Goal: Find contact information: Find contact information

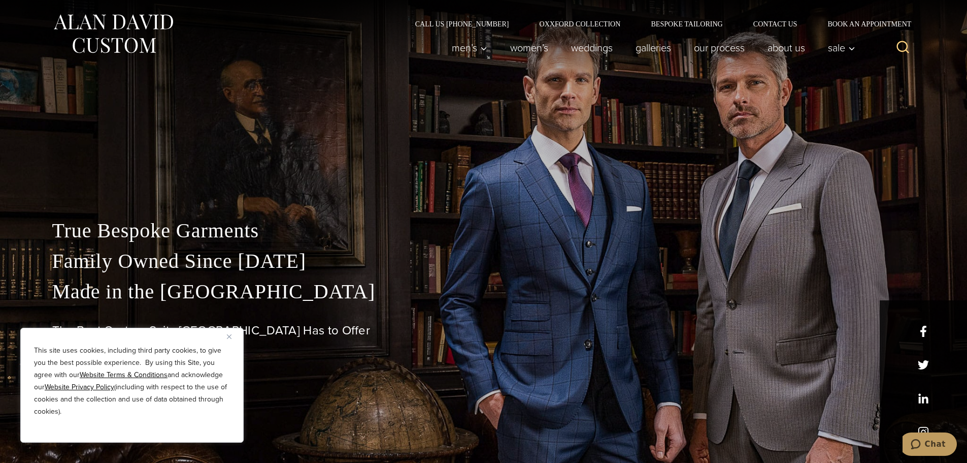
click at [231, 148] on img "Close" at bounding box center [229, 336] width 5 height 5
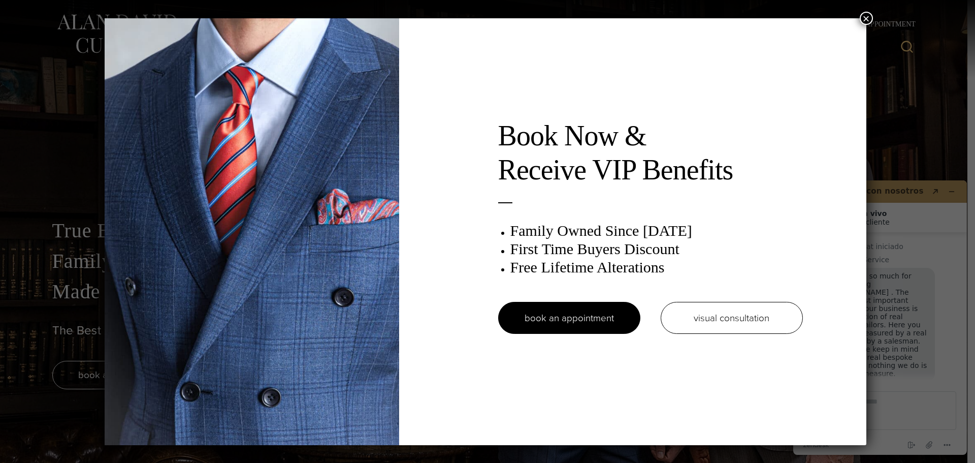
drag, startPoint x: 600, startPoint y: 133, endPoint x: 734, endPoint y: 166, distance: 138.2
click at [416, 148] on h2 "Book Now & Receive VIP Benefits" at bounding box center [650, 153] width 305 height 68
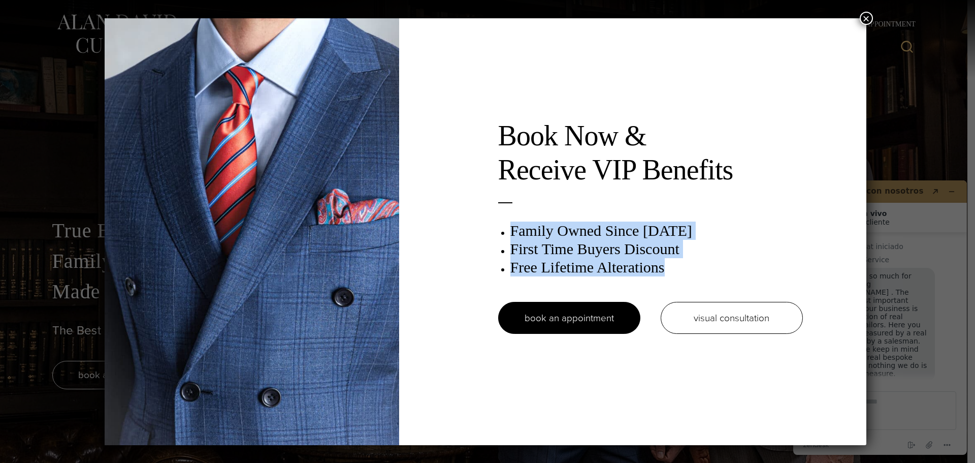
drag, startPoint x: 513, startPoint y: 231, endPoint x: 684, endPoint y: 262, distance: 173.0
click at [416, 148] on ul "Family Owned Since 1913 First Time Buyers Discount Free Lifetime Alterations" at bounding box center [656, 248] width 293 height 55
click at [416, 15] on button "×" at bounding box center [866, 18] width 13 height 13
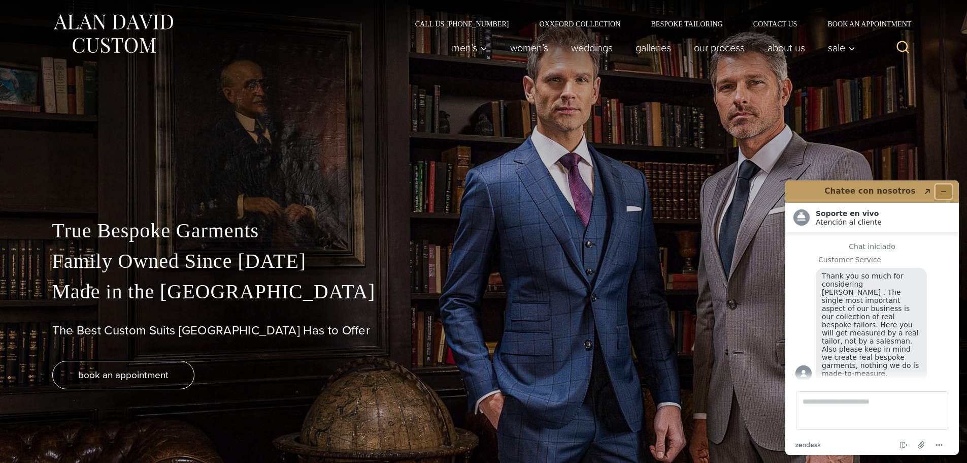
click at [416, 148] on icon "Minimizar widget" at bounding box center [944, 191] width 7 height 7
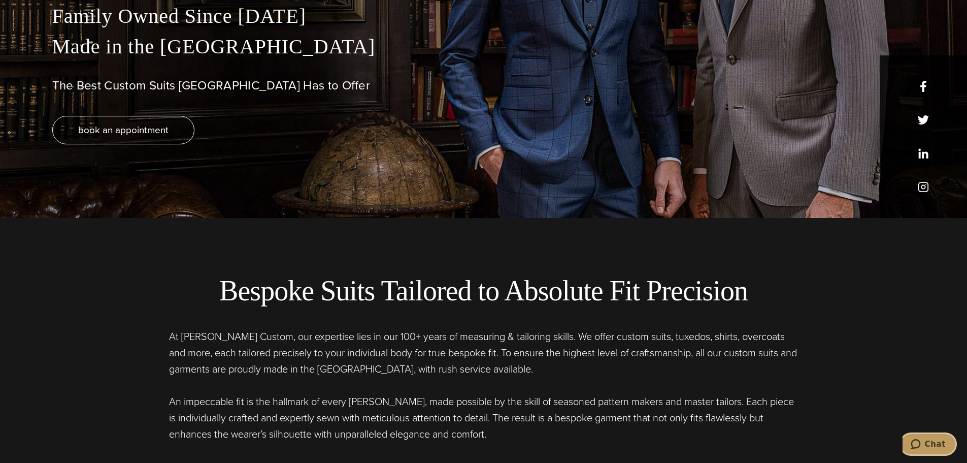
scroll to position [254, 0]
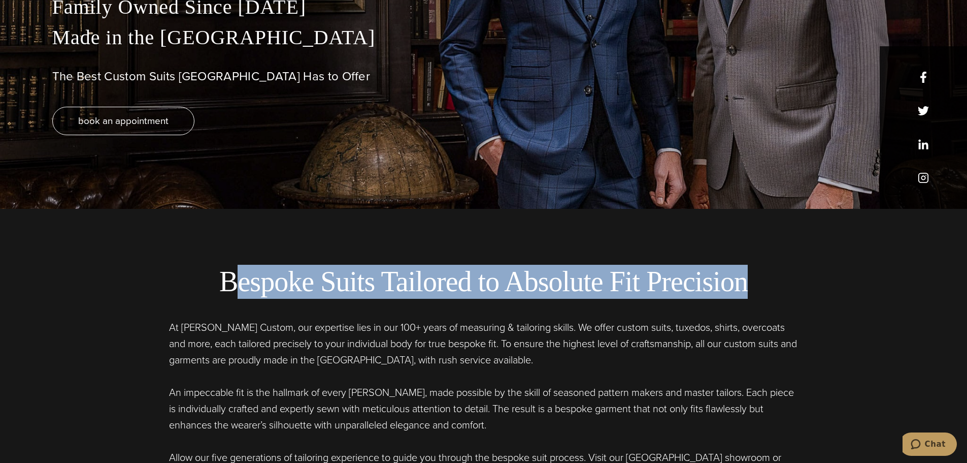
drag, startPoint x: 237, startPoint y: 283, endPoint x: 748, endPoint y: 289, distance: 511.4
click at [416, 148] on h2 "Bespoke Suits Tailored to Absolute Fit Precision" at bounding box center [483, 282] width 807 height 34
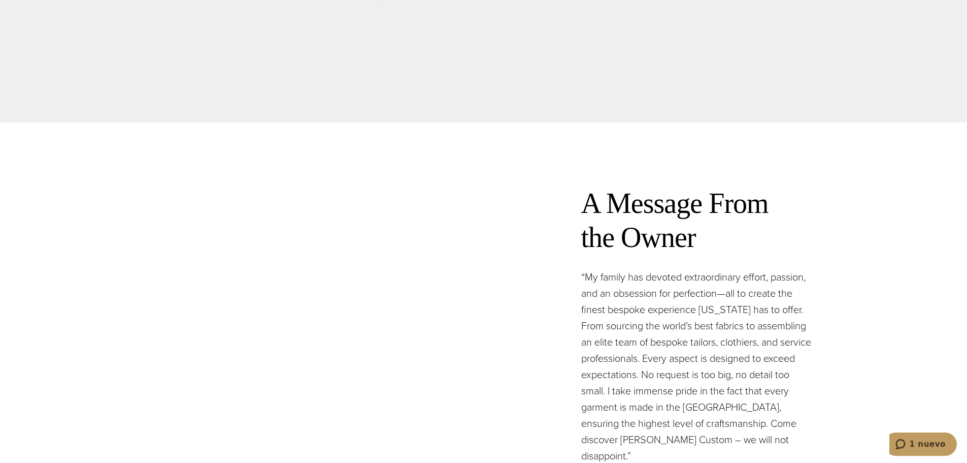
scroll to position [2946, 0]
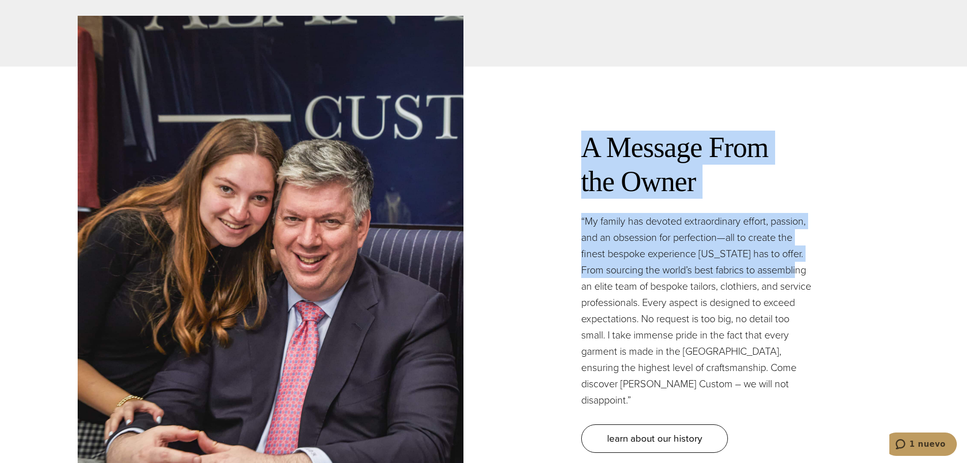
drag, startPoint x: 564, startPoint y: 133, endPoint x: 827, endPoint y: 263, distance: 293.2
click at [416, 148] on div "A Message From the Owner “My family has devoted extraordinary effort, passion, …" at bounding box center [697, 291] width 386 height 363
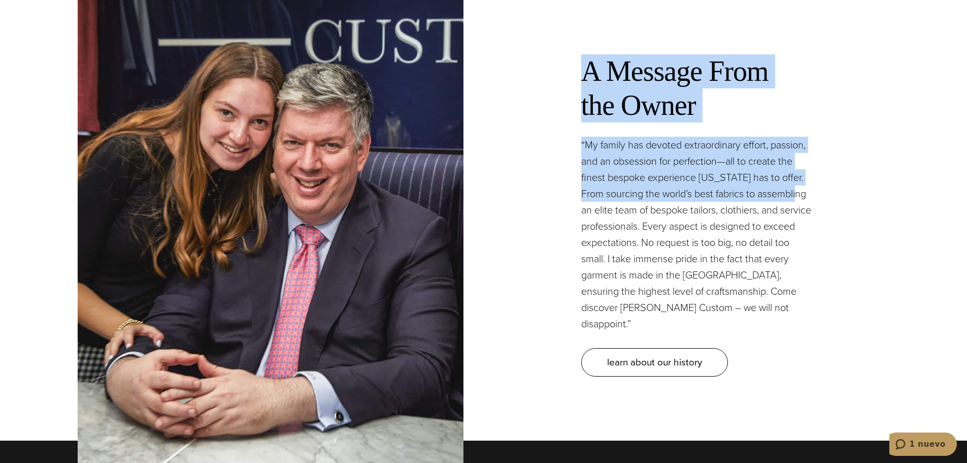
scroll to position [3047, 0]
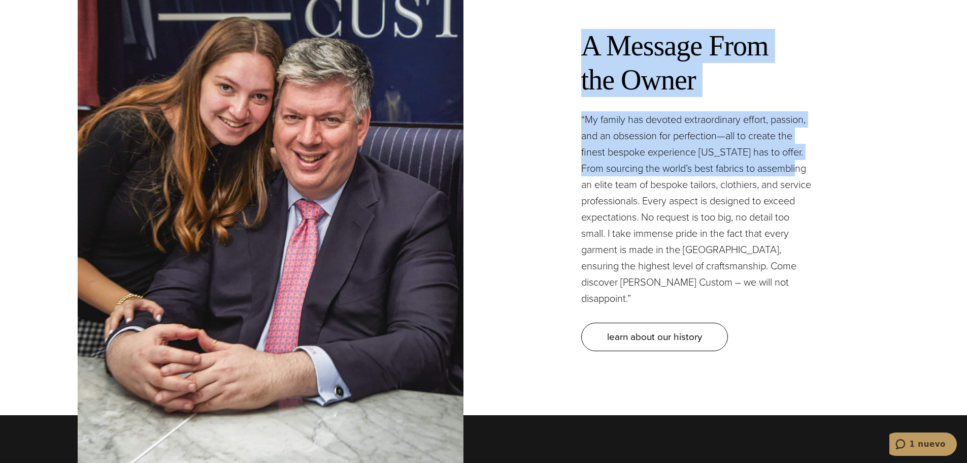
click at [416, 99] on div "A Message From the Owner “My family has devoted extraordinary effort, passion, …" at bounding box center [697, 190] width 386 height 363
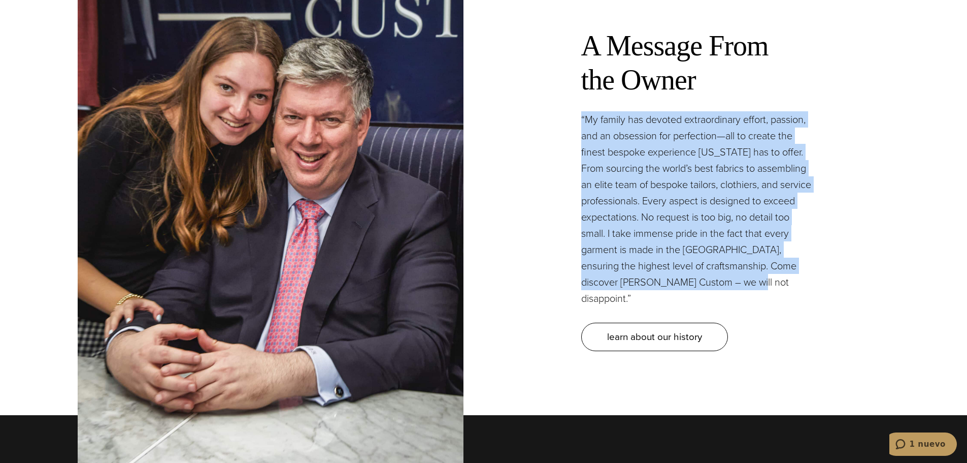
drag, startPoint x: 579, startPoint y: 99, endPoint x: 823, endPoint y: 272, distance: 298.7
click at [416, 148] on div "A Message From the Owner “My family has devoted extraordinary effort, passion, …" at bounding box center [697, 190] width 386 height 363
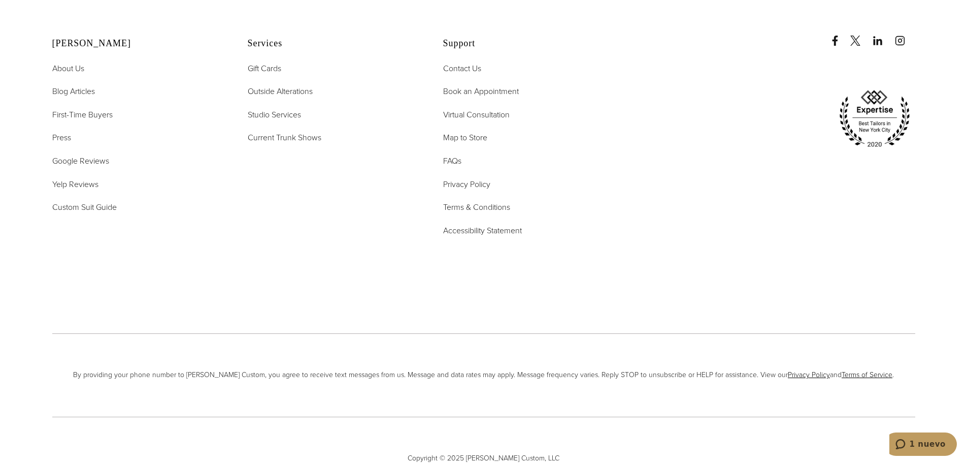
scroll to position [5307, 0]
drag, startPoint x: 78, startPoint y: 322, endPoint x: 255, endPoint y: 328, distance: 177.3
click at [255, 148] on span "By providing your phone number to Alan David Custom, you agree to receive text …" at bounding box center [483, 374] width 863 height 11
click at [272, 148] on div "By providing your phone number to Alan David Custom, you agree to receive text …" at bounding box center [483, 374] width 863 height 83
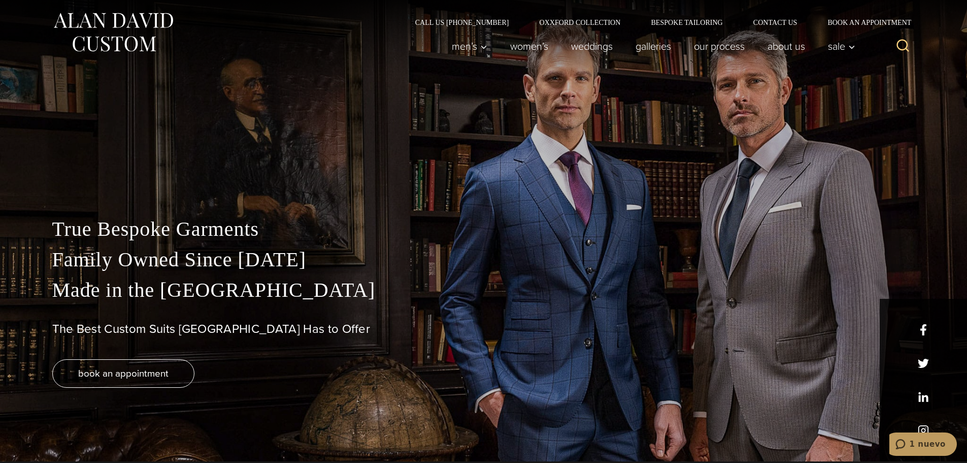
scroll to position [0, 0]
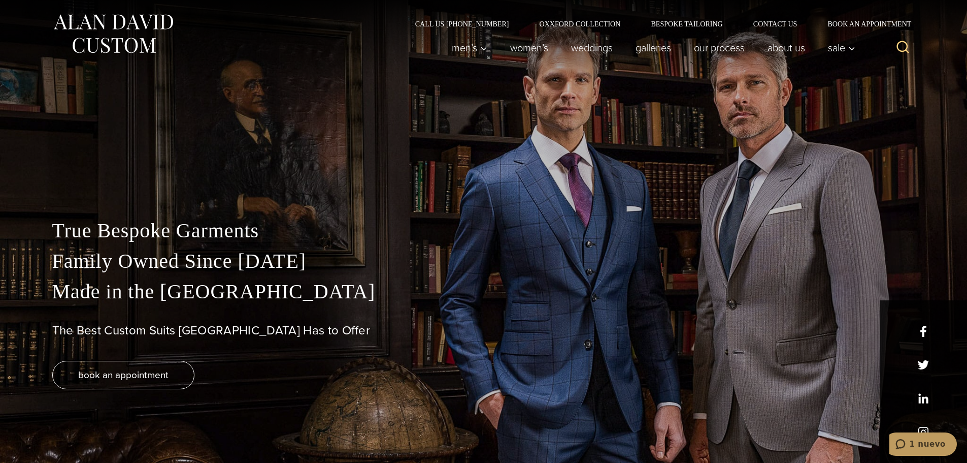
click at [283, 132] on div "True Bespoke Garments Family Owned Since 1913 Made in the United States The Bes…" at bounding box center [483, 231] width 967 height 463
click at [416, 22] on link "Contact Us" at bounding box center [775, 23] width 75 height 7
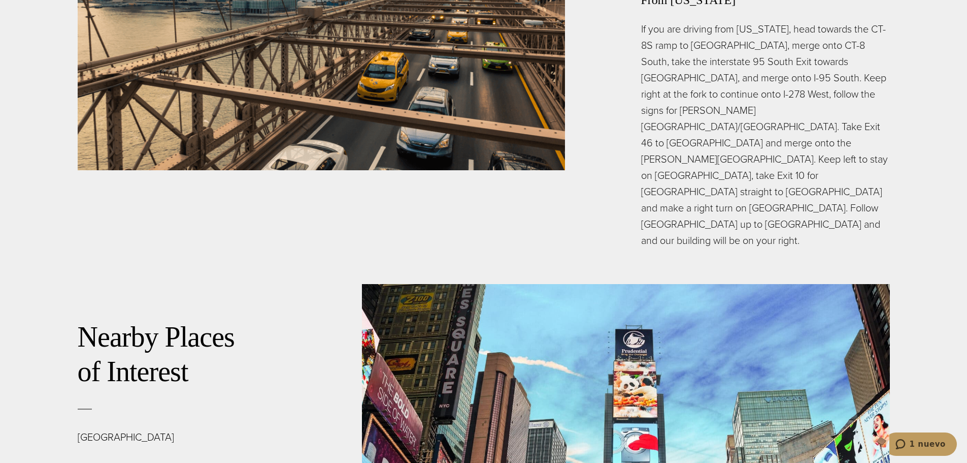
scroll to position [3332, 0]
